Goal: Check status: Check status

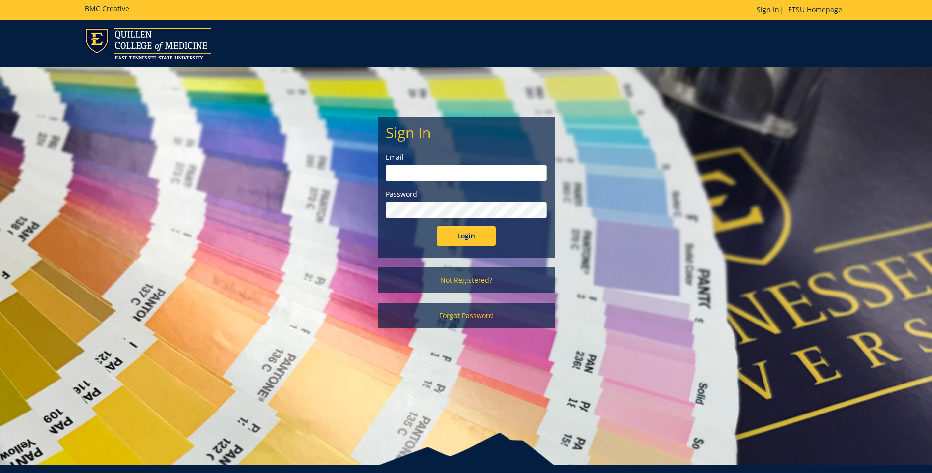
type input "[EMAIL_ADDRESS][DOMAIN_NAME]"
click at [475, 236] on input "Login" at bounding box center [466, 236] width 59 height 20
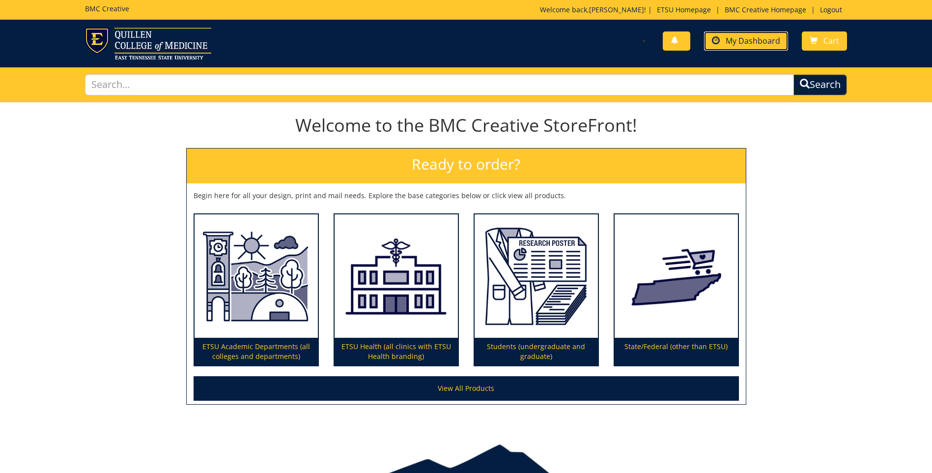
click at [733, 43] on span "My Dashboard" at bounding box center [753, 40] width 55 height 11
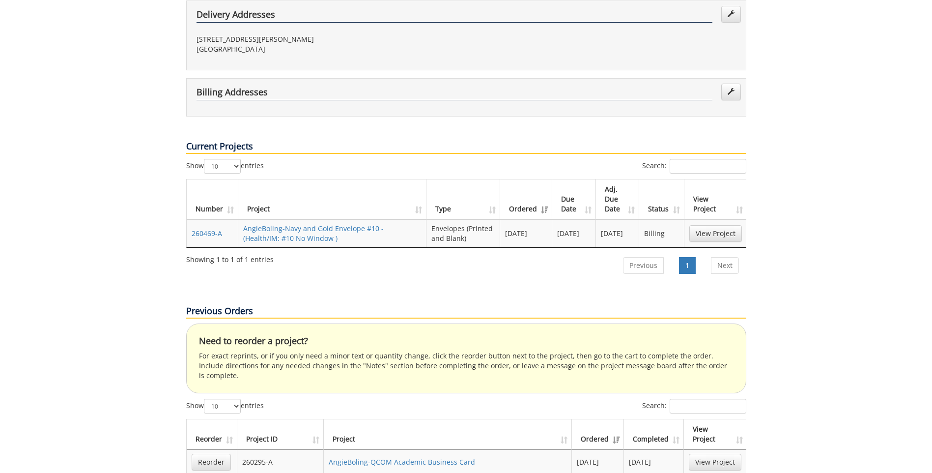
scroll to position [295, 0]
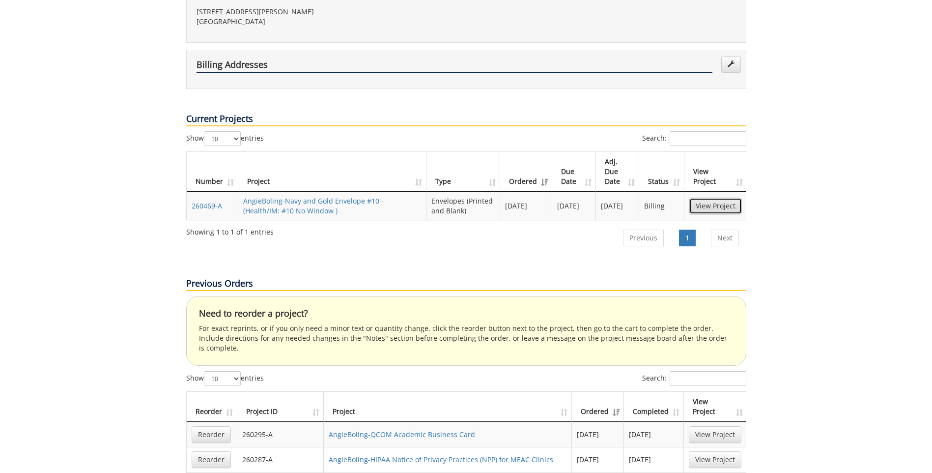
click at [703, 198] on link "View Project" at bounding box center [716, 206] width 53 height 17
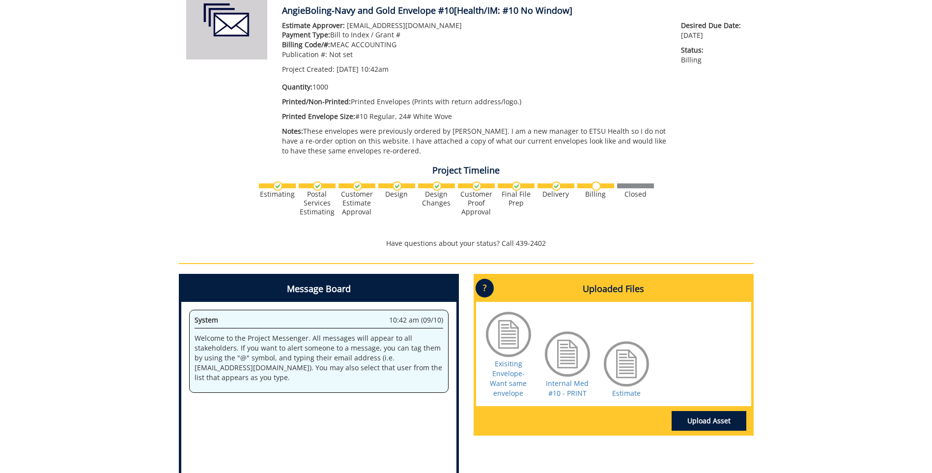
scroll to position [197, 0]
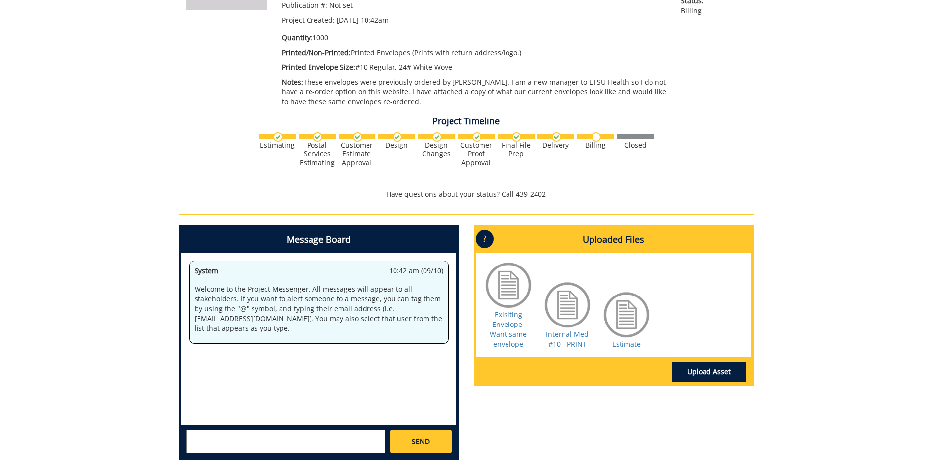
click at [558, 138] on img at bounding box center [556, 136] width 9 height 9
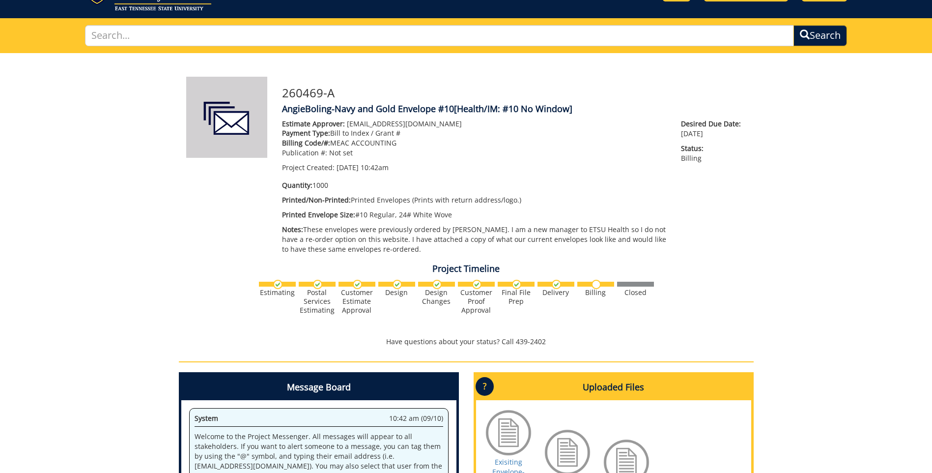
scroll to position [0, 0]
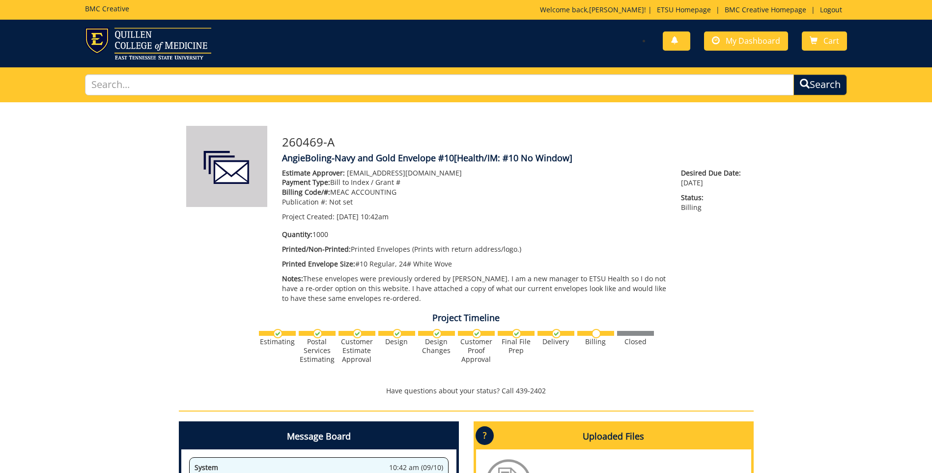
click at [862, 331] on div "260469-A AngieBoling-Navy and Gold Envelope #10 [Health/IM: #10 No Window] Esti…" at bounding box center [466, 383] width 932 height 562
